Goal: Check status: Check status

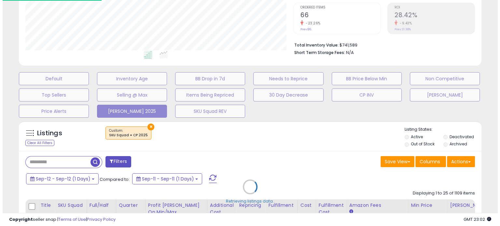
scroll to position [133, 268]
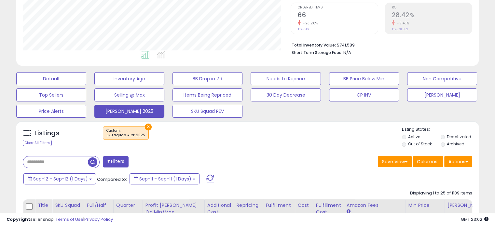
click at [209, 176] on span at bounding box center [211, 179] width 8 height 8
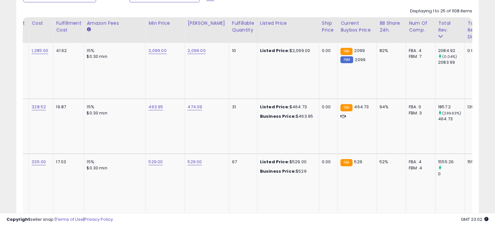
scroll to position [0, 0]
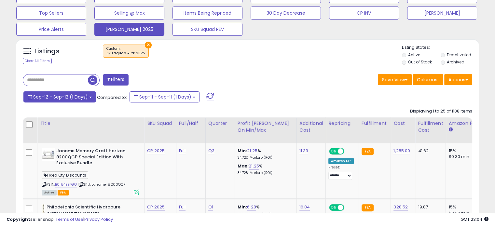
click at [87, 96] on span "Sep-12 - Sep-12 (1 Days)" at bounding box center [60, 97] width 55 height 7
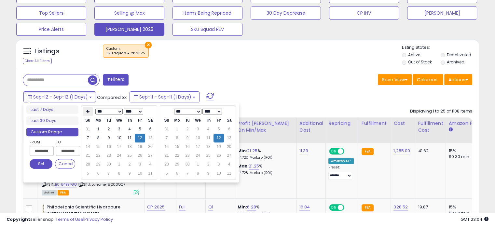
click at [88, 113] on icon at bounding box center [87, 111] width 3 height 4
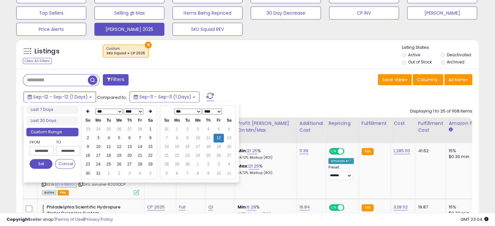
click at [88, 113] on icon at bounding box center [87, 111] width 3 height 4
click at [119, 130] on td "1" at bounding box center [119, 129] width 10 height 9
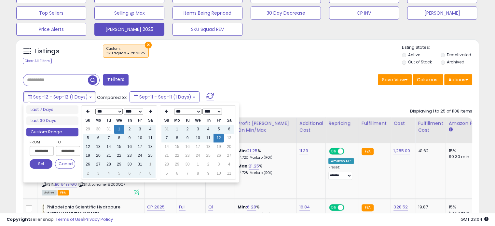
type input "**********"
click at [34, 162] on button "Set" at bounding box center [41, 164] width 23 height 10
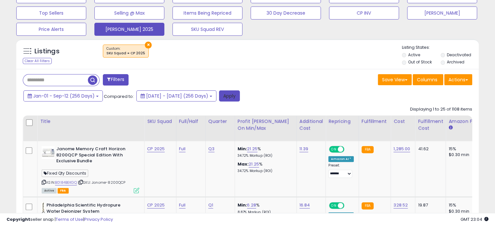
click at [240, 91] on button "Apply" at bounding box center [229, 96] width 21 height 11
